Goal: Task Accomplishment & Management: Use online tool/utility

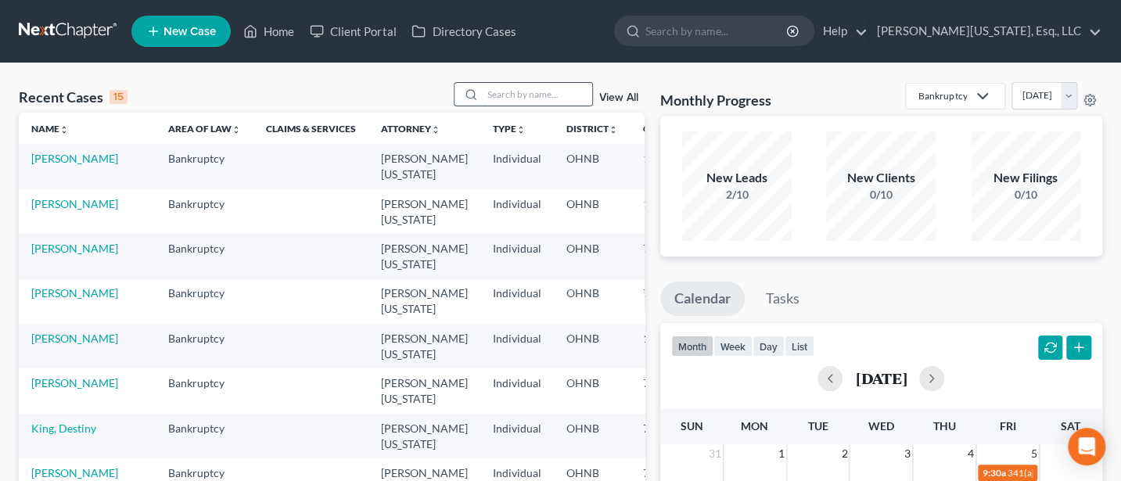
click at [512, 92] on input "search" at bounding box center [537, 94] width 109 height 23
type input "[PERSON_NAME]"
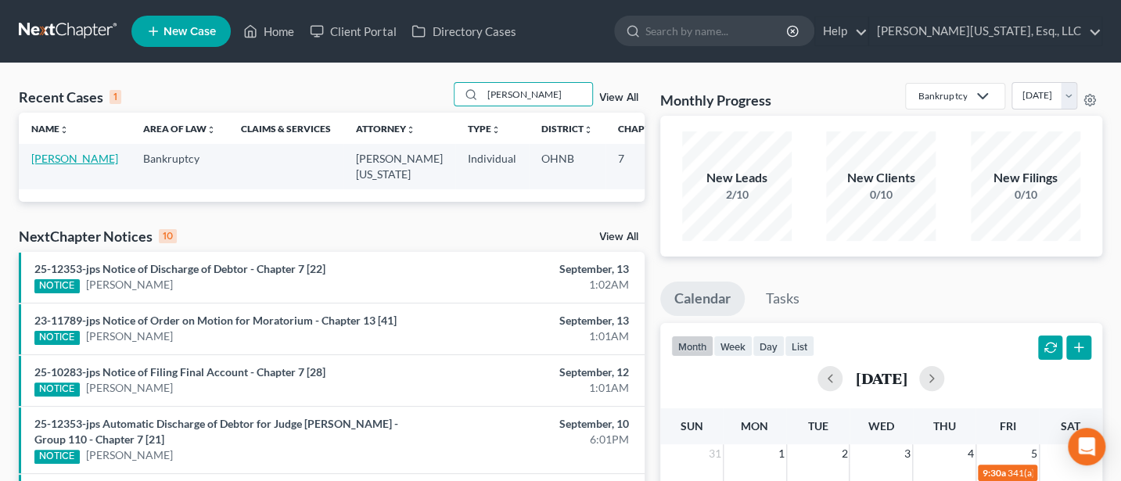
click at [54, 158] on link "[PERSON_NAME]" at bounding box center [74, 158] width 87 height 13
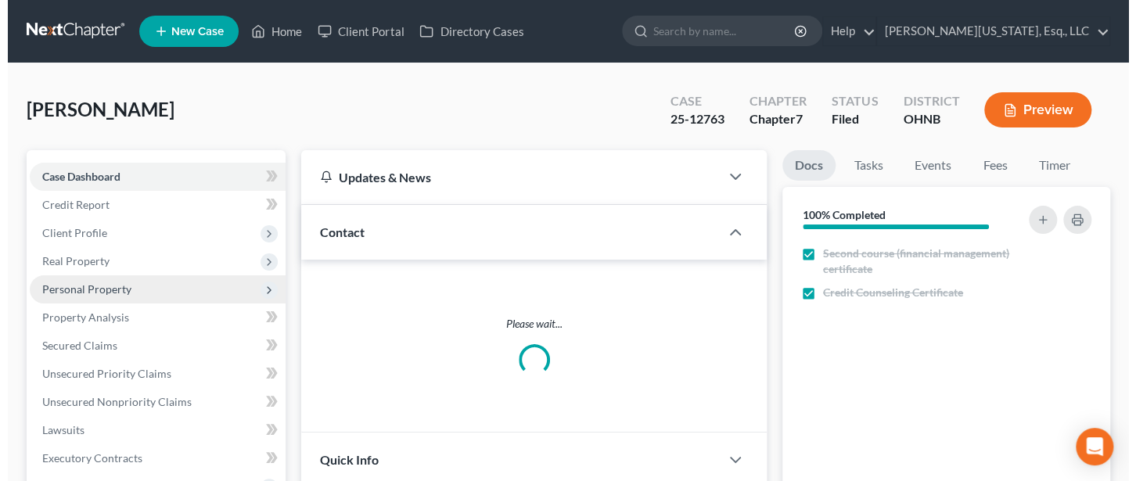
scroll to position [476, 0]
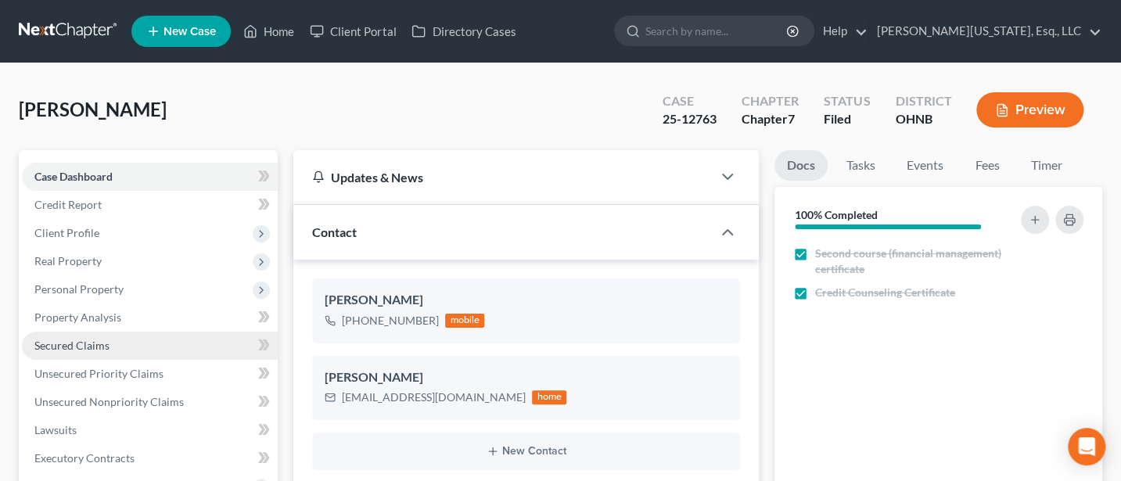
click at [56, 343] on span "Secured Claims" at bounding box center [71, 345] width 75 height 13
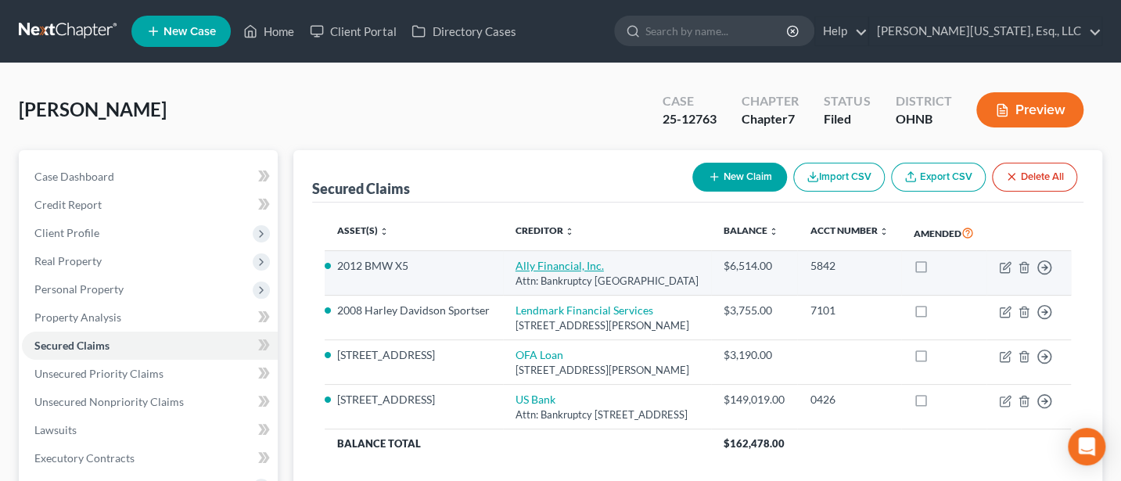
click at [515, 272] on link "Ally Financial, Inc." at bounding box center [559, 265] width 88 height 13
select select "24"
select select "4"
select select "0"
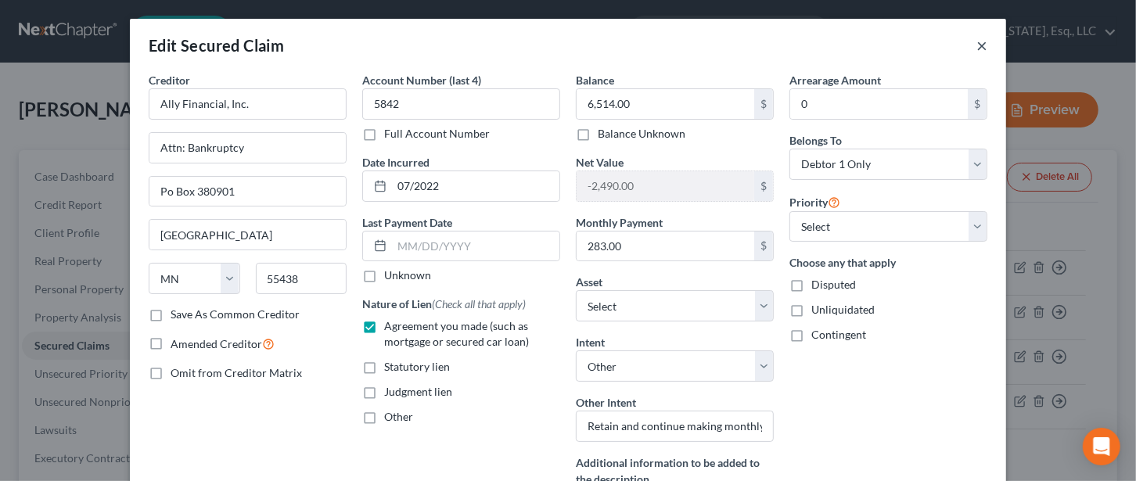
click at [976, 43] on button "×" at bounding box center [981, 45] width 11 height 19
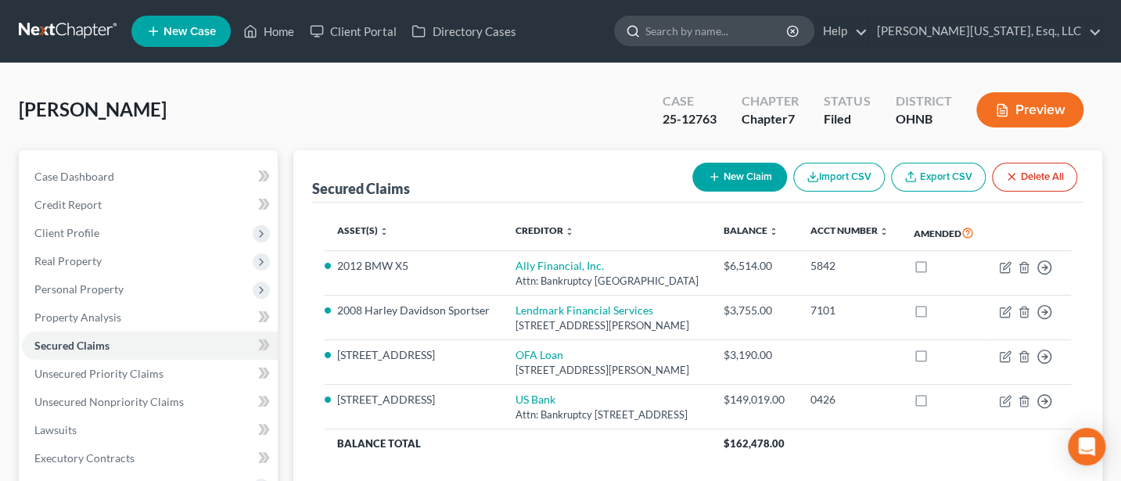
click at [788, 23] on input "search" at bounding box center [716, 30] width 143 height 29
type input "[PERSON_NAME]"
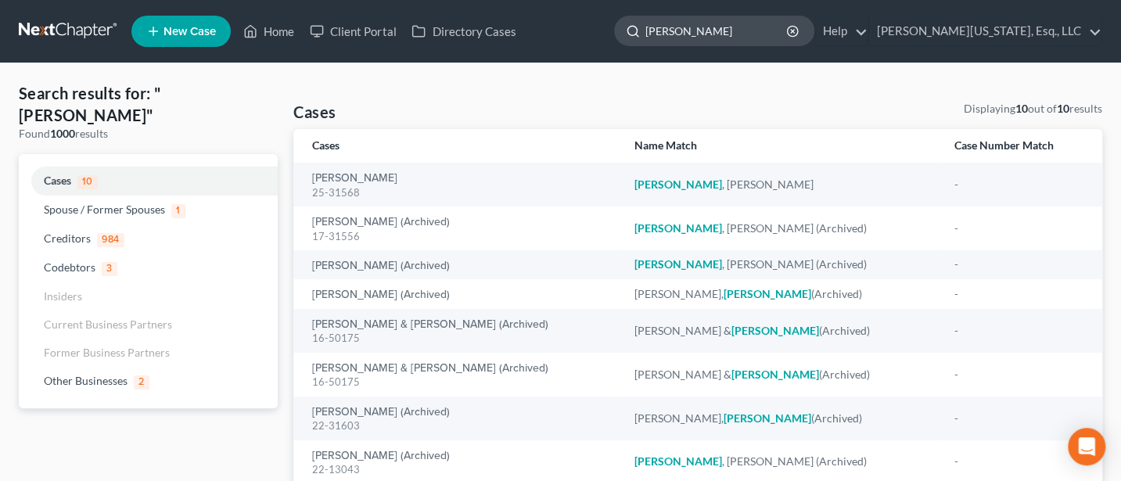
drag, startPoint x: 753, startPoint y: 32, endPoint x: 669, endPoint y: 32, distance: 83.7
click at [669, 32] on div "[PERSON_NAME]" at bounding box center [714, 31] width 200 height 31
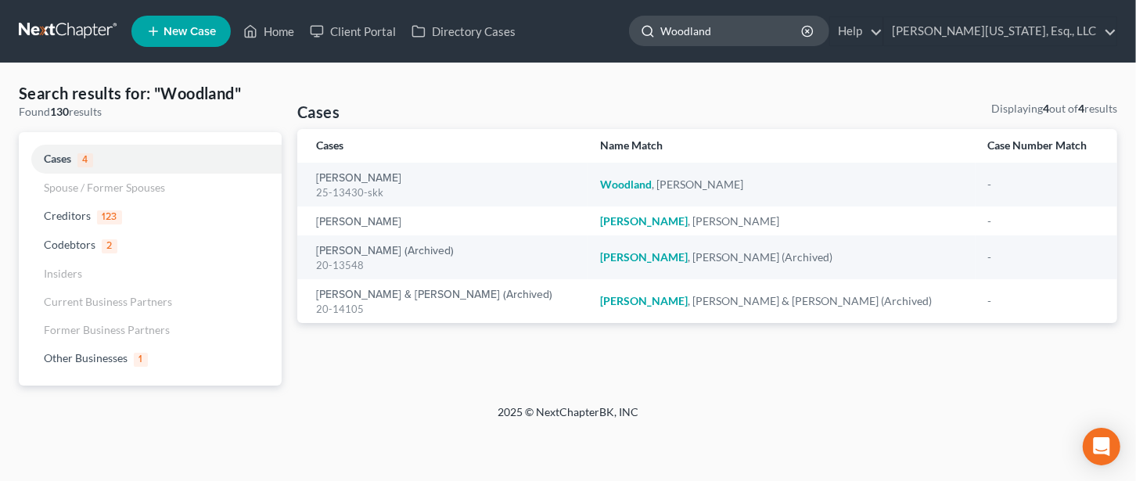
type input "Woodland"
drag, startPoint x: 670, startPoint y: 31, endPoint x: 700, endPoint y: 100, distance: 75.7
click at [676, 43] on ul "New Case Home Client Portal Directory Cases [PERSON_NAME] - No Result - Credito…" at bounding box center [623, 31] width 985 height 41
